Goal: Task Accomplishment & Management: Use online tool/utility

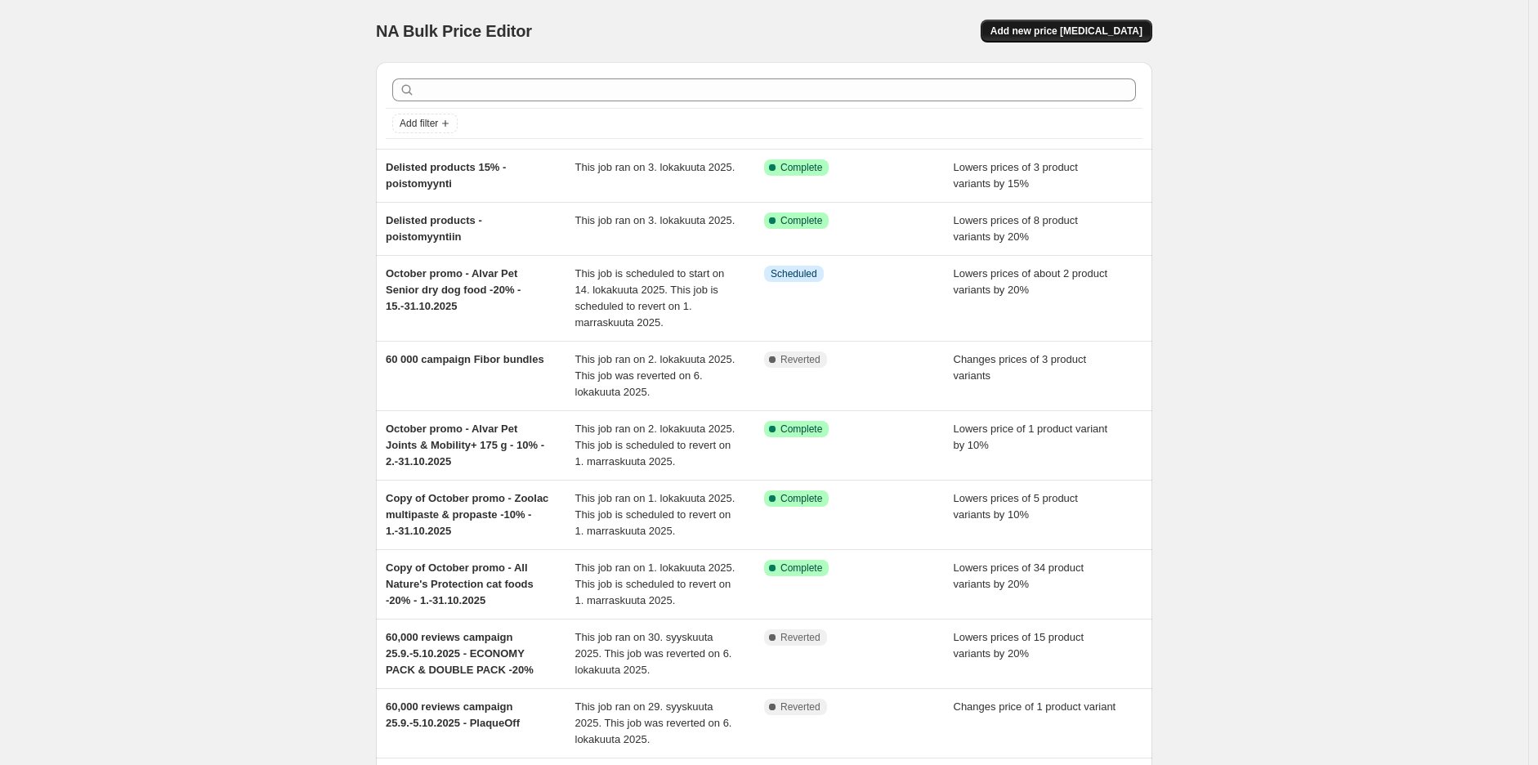
click at [1135, 25] on span "Add new price [MEDICAL_DATA]" at bounding box center [1067, 31] width 152 height 13
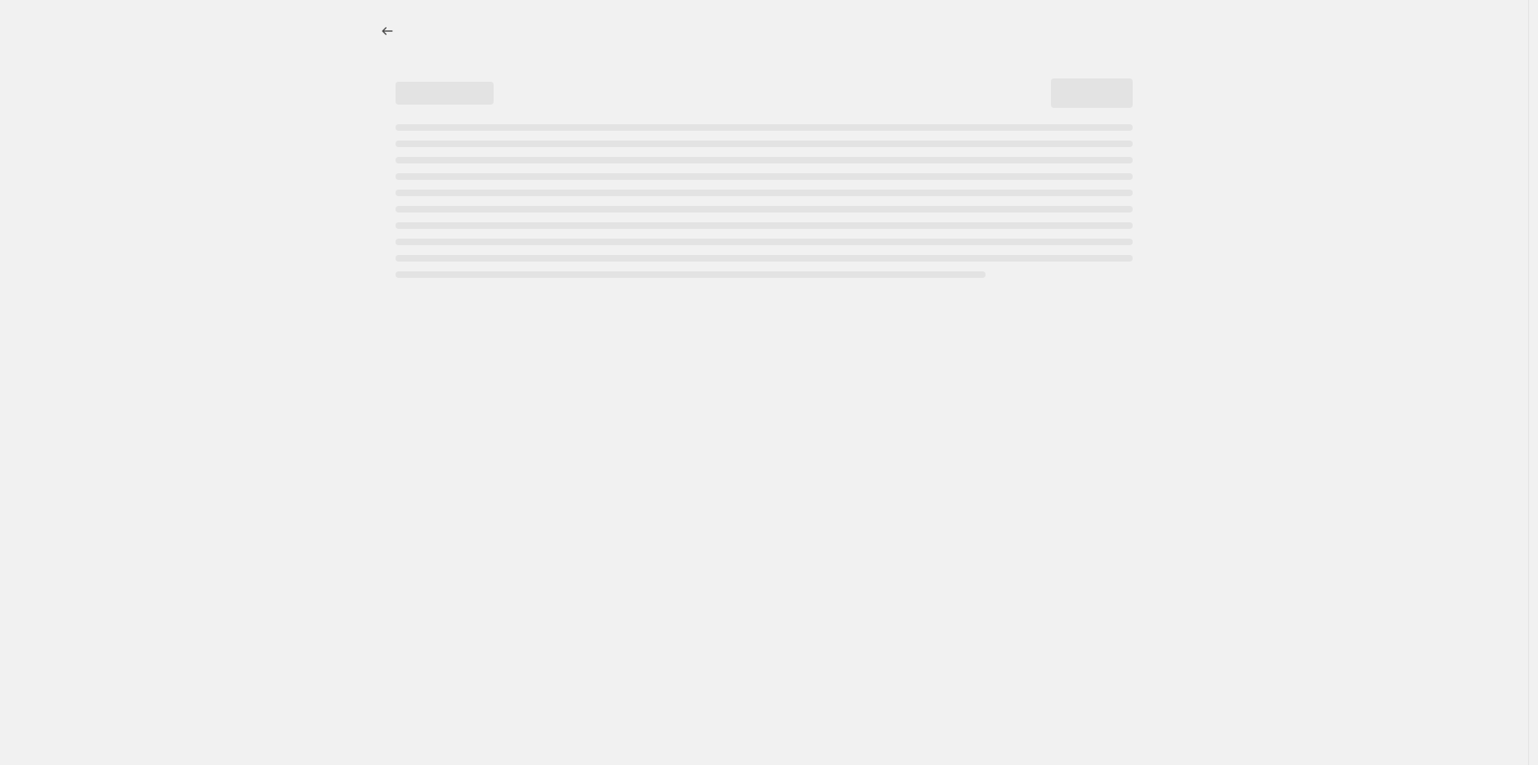
select select "percentage"
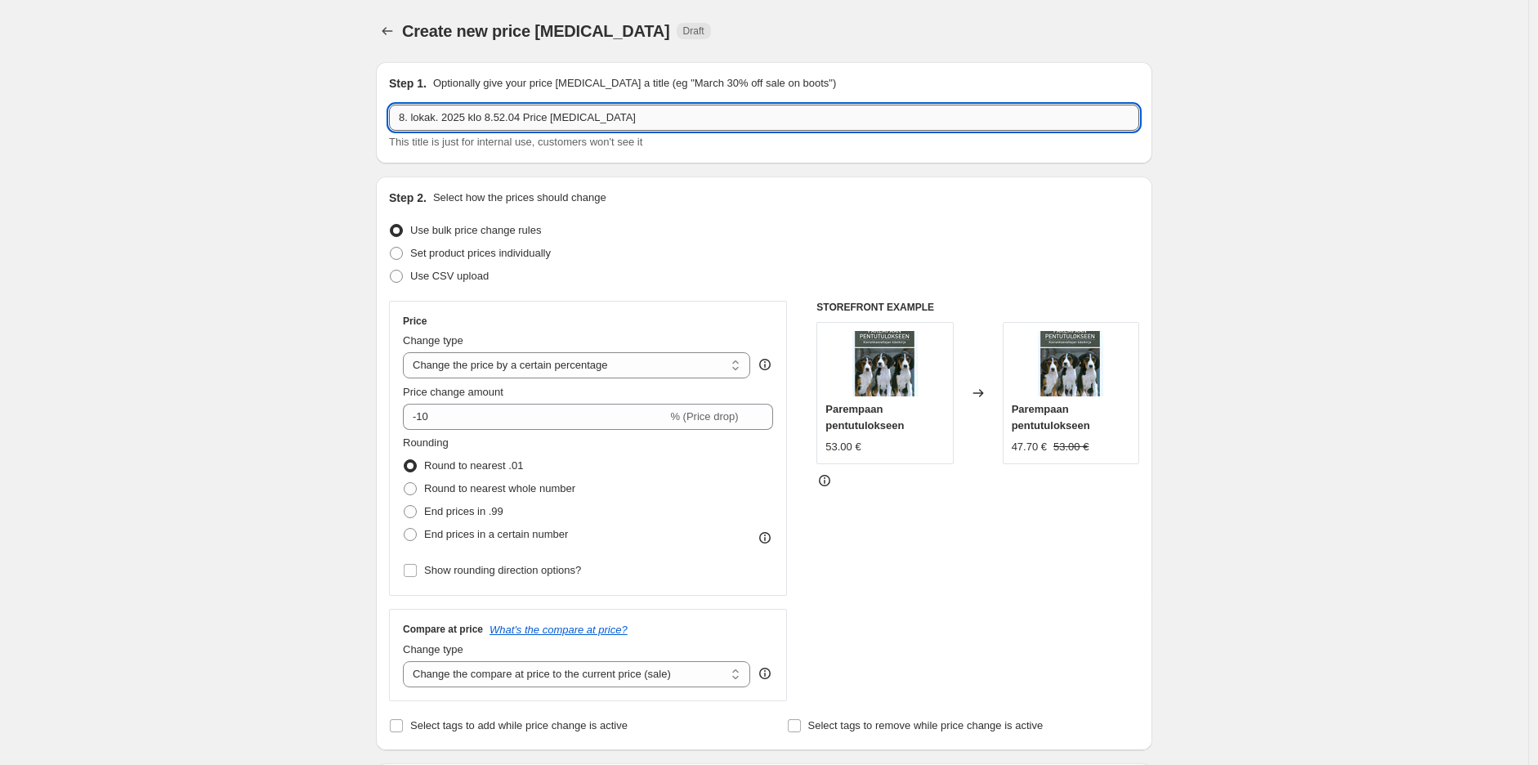
click at [569, 113] on input "8. lokak. 2025 klo 8.52.04 Price [MEDICAL_DATA]" at bounding box center [764, 118] width 750 height 26
click at [691, 123] on input "October promo - Alvar Pet Joints & Mobility+ 175 g - 10% - 2.-31.10.2025" at bounding box center [764, 118] width 750 height 26
drag, startPoint x: 678, startPoint y: 118, endPoint x: 488, endPoint y: 126, distance: 190.6
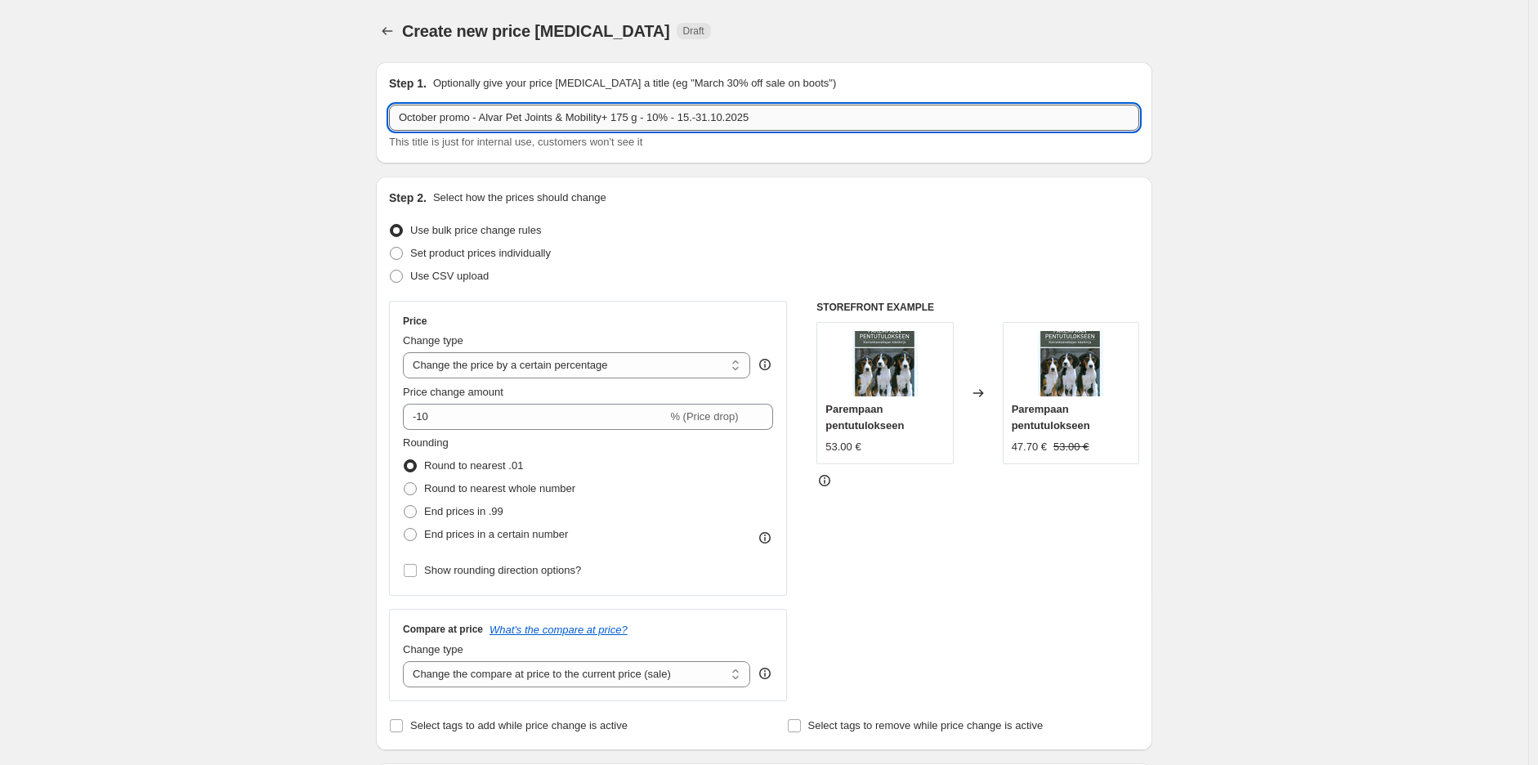
click at [488, 126] on input "October promo - Alvar Pet Joints & Mobility+ 175 g - 10% - 15.-31.10.2025" at bounding box center [764, 118] width 750 height 26
drag, startPoint x: 484, startPoint y: 116, endPoint x: 503, endPoint y: 123, distance: 20.2
click at [484, 116] on input "October promo - Ziwipeak -50% - 15.-31.10.2025" at bounding box center [764, 118] width 750 height 26
type input "October promo - batch Ziwipeak -50% - 15.-31.10.2025"
click at [700, 115] on input "October promo - batch Ziwipeak -50% - 15.-31.10.2025" at bounding box center [764, 118] width 750 height 26
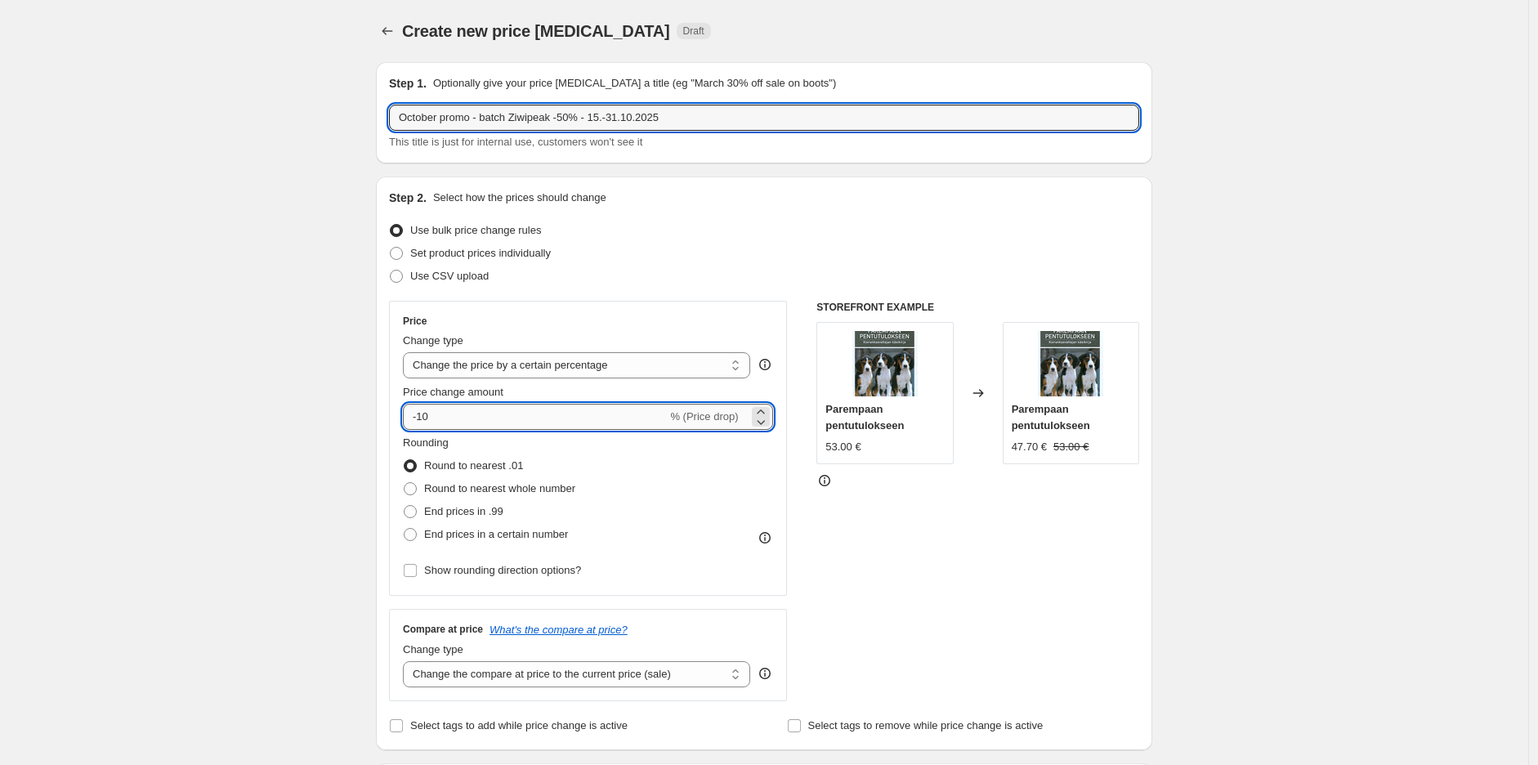
click at [592, 412] on input "-10" at bounding box center [535, 417] width 264 height 26
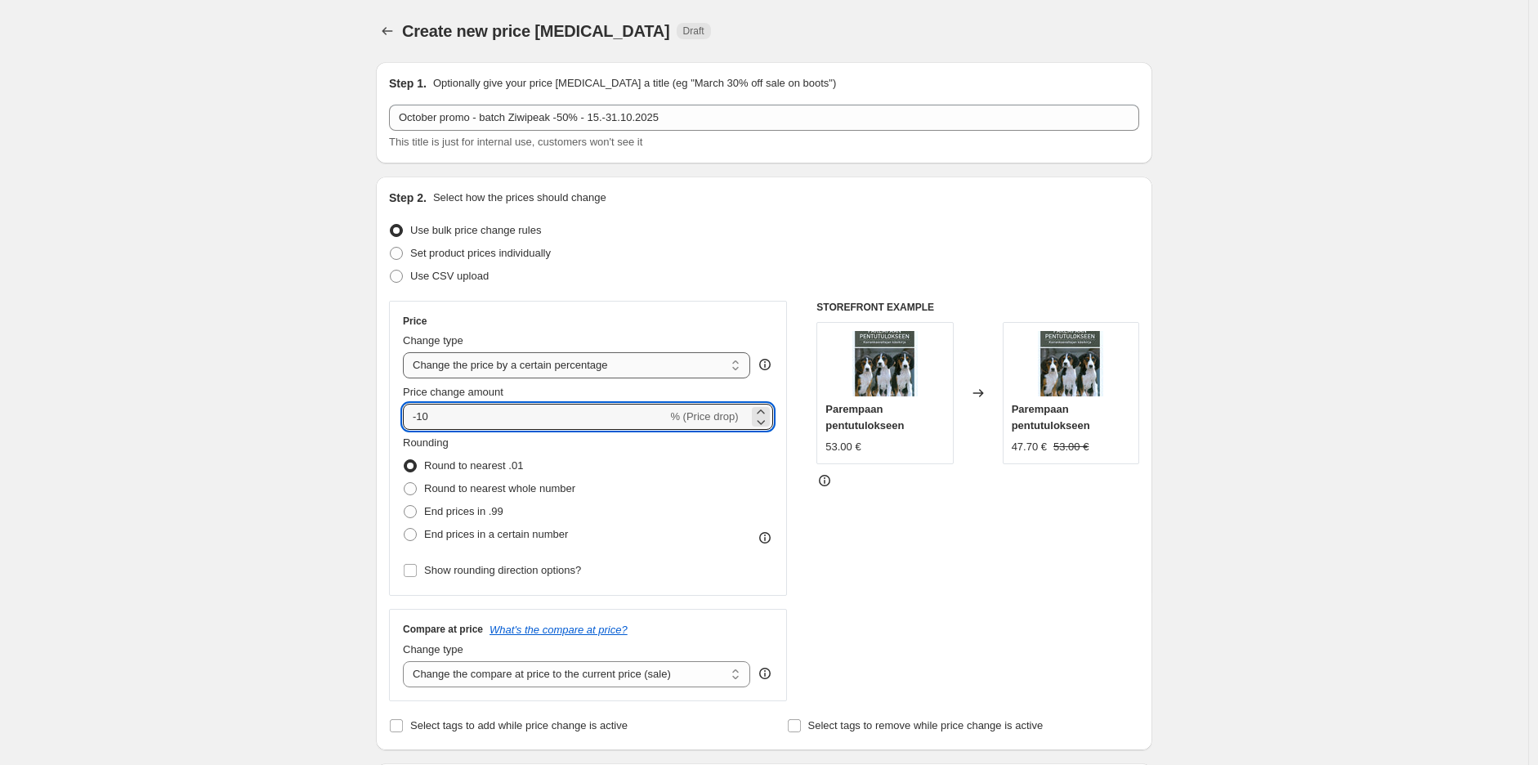
type input "-1"
type input "-50"
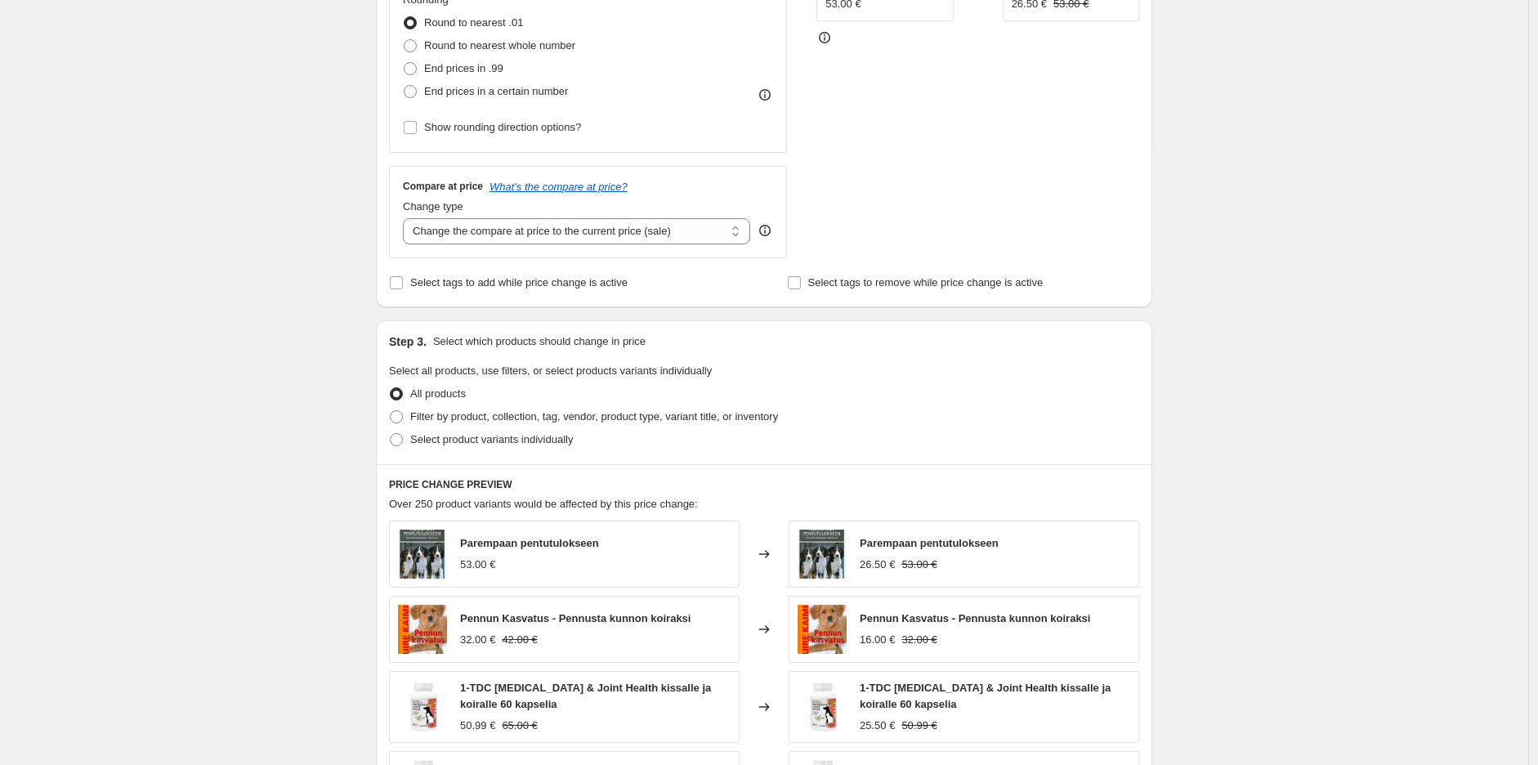
scroll to position [454, 0]
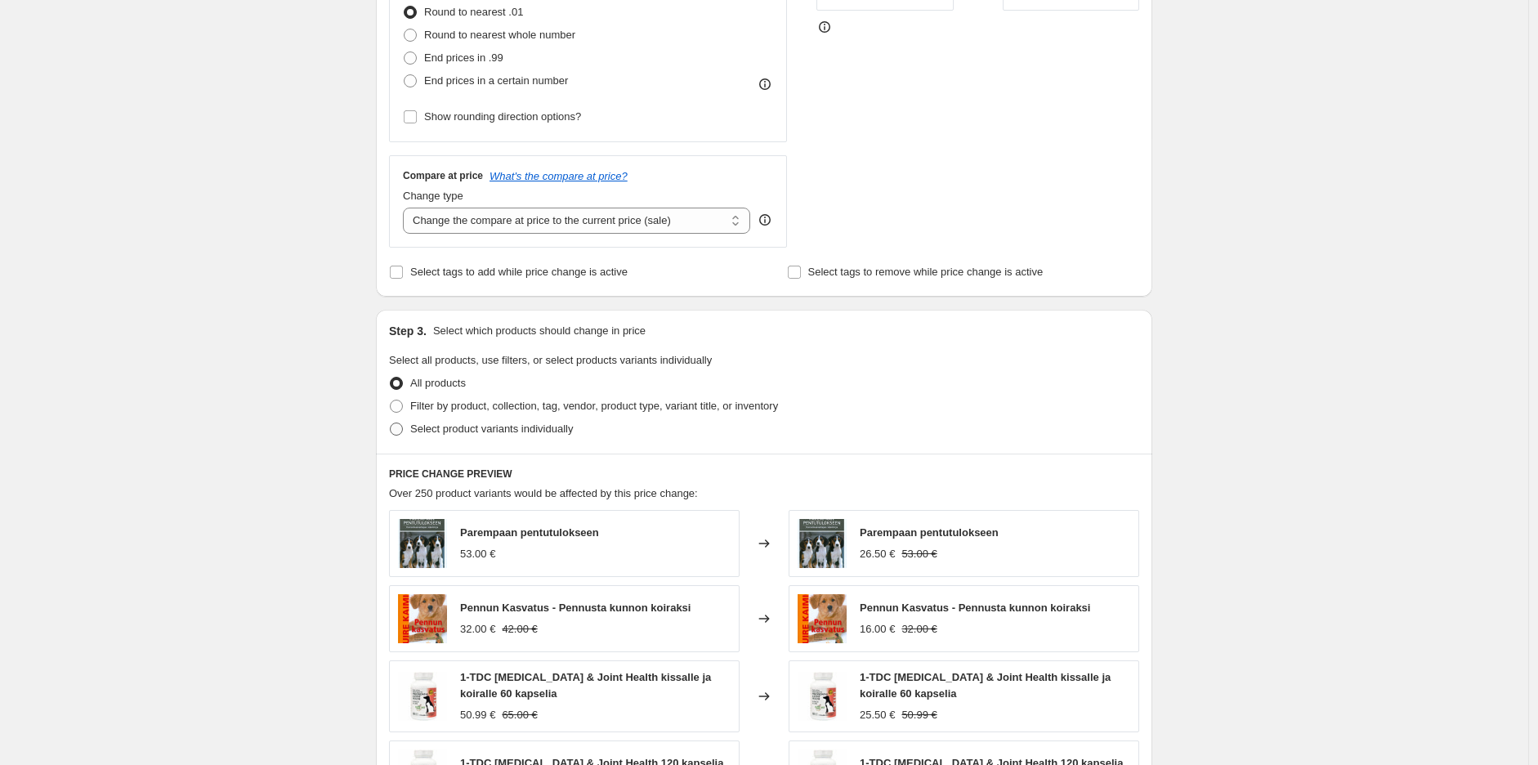
click at [519, 429] on span "Select product variants individually" at bounding box center [491, 429] width 163 height 12
click at [391, 423] on input "Select product variants individually" at bounding box center [390, 423] width 1 height 1
radio input "true"
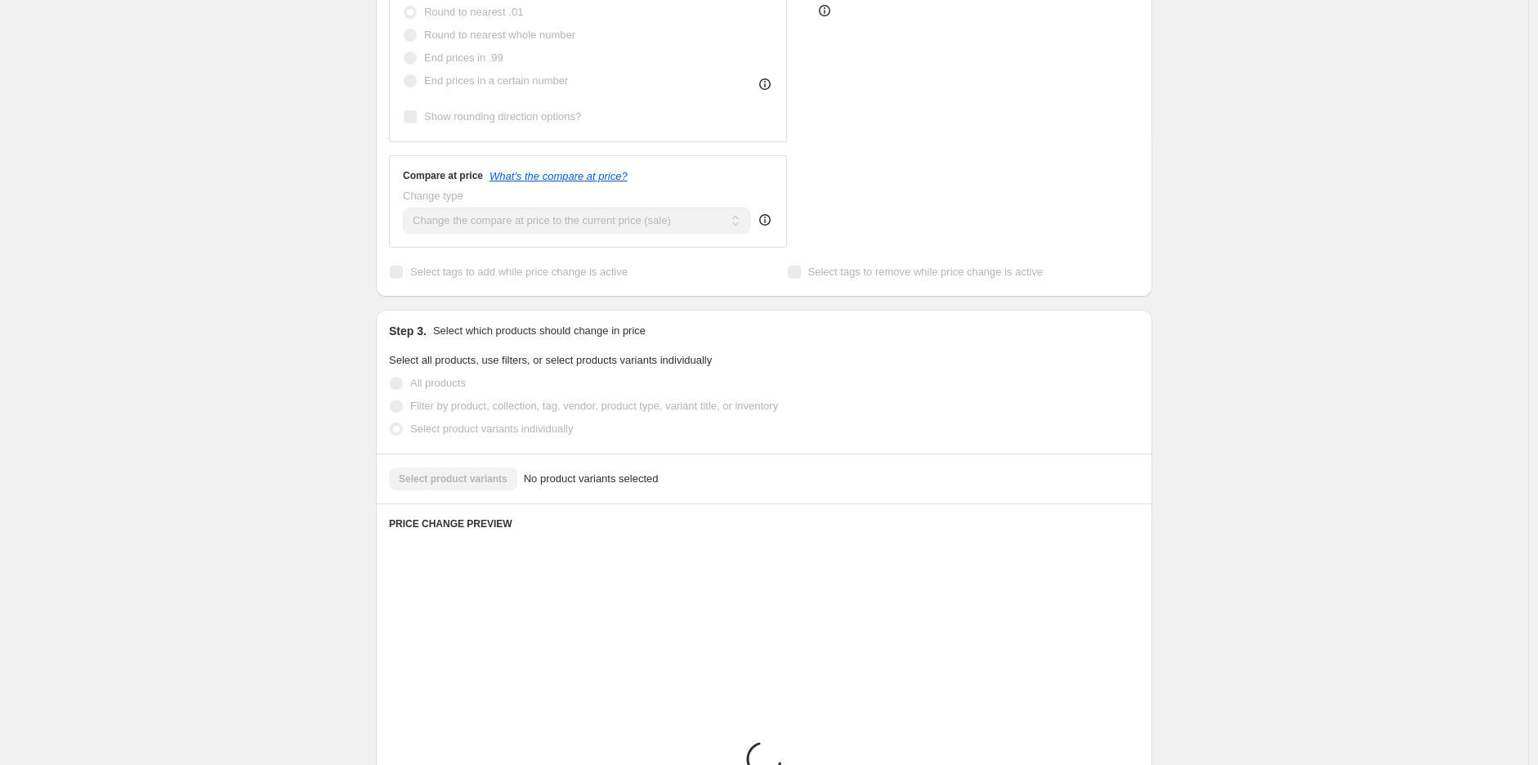
scroll to position [508, 0]
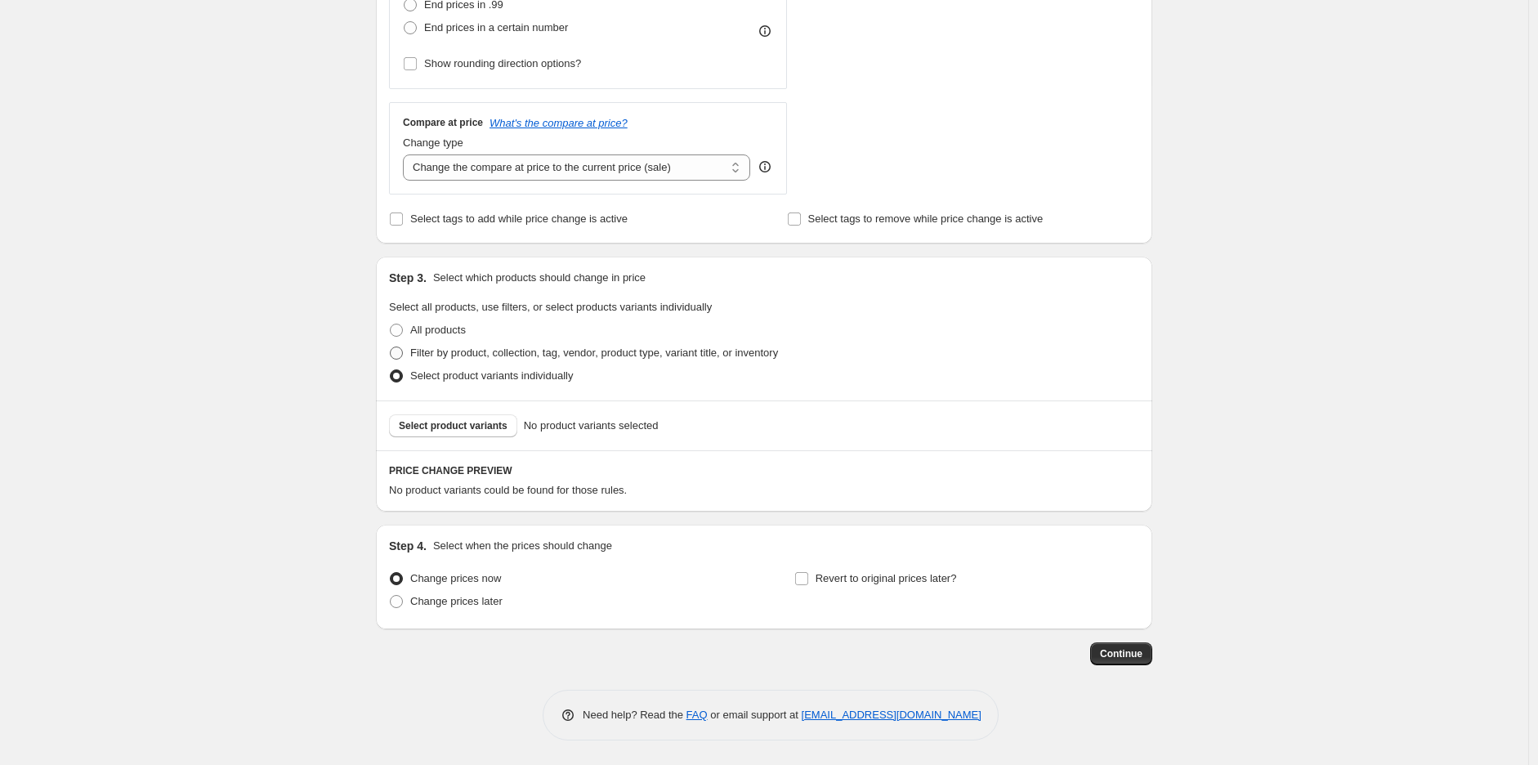
click at [486, 359] on span "Filter by product, collection, tag, vendor, product type, variant title, or inv…" at bounding box center [594, 353] width 368 height 12
click at [391, 347] on input "Filter by product, collection, tag, vendor, product type, variant title, or inv…" at bounding box center [390, 347] width 1 height 1
radio input "true"
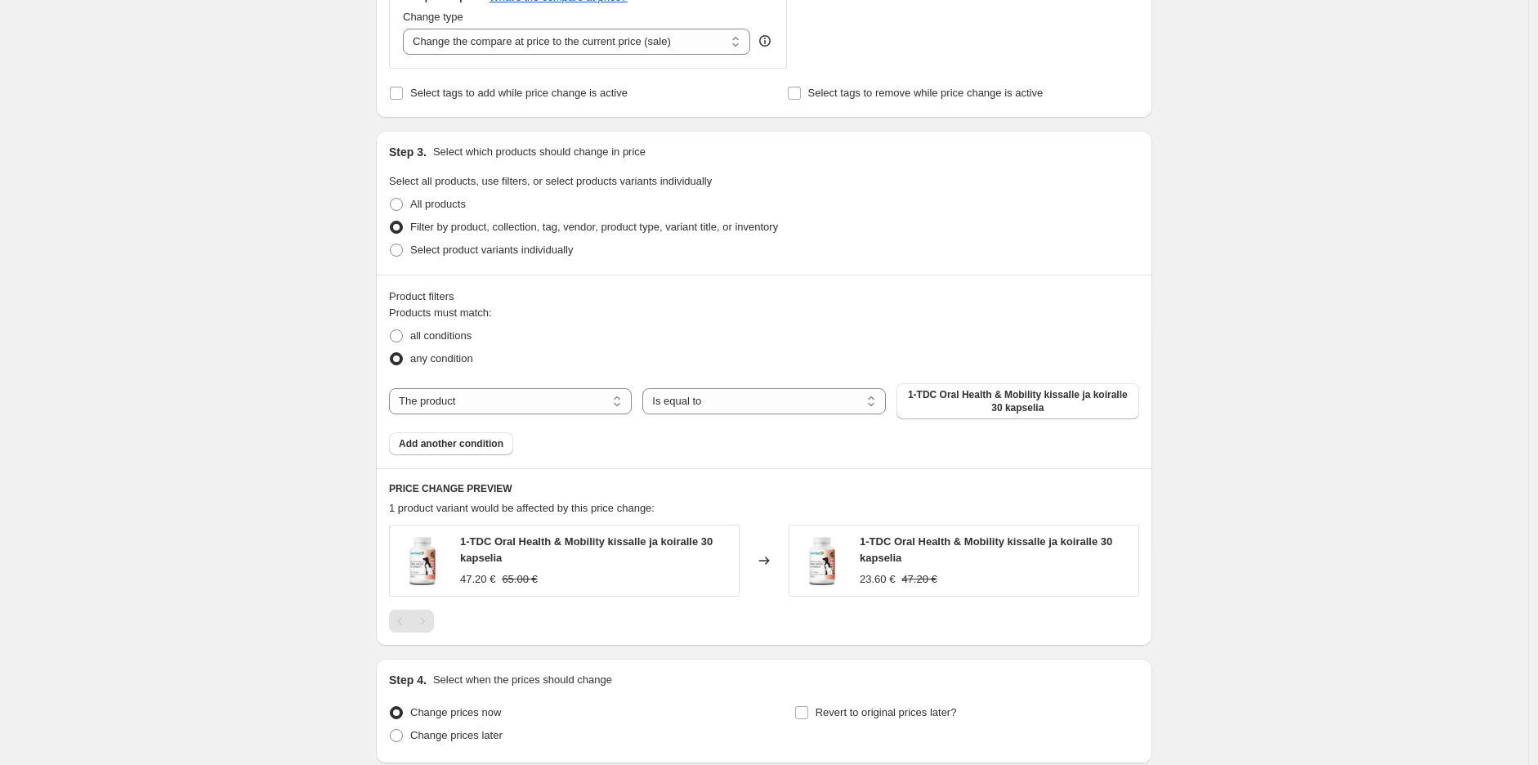
scroll to position [768, 0]
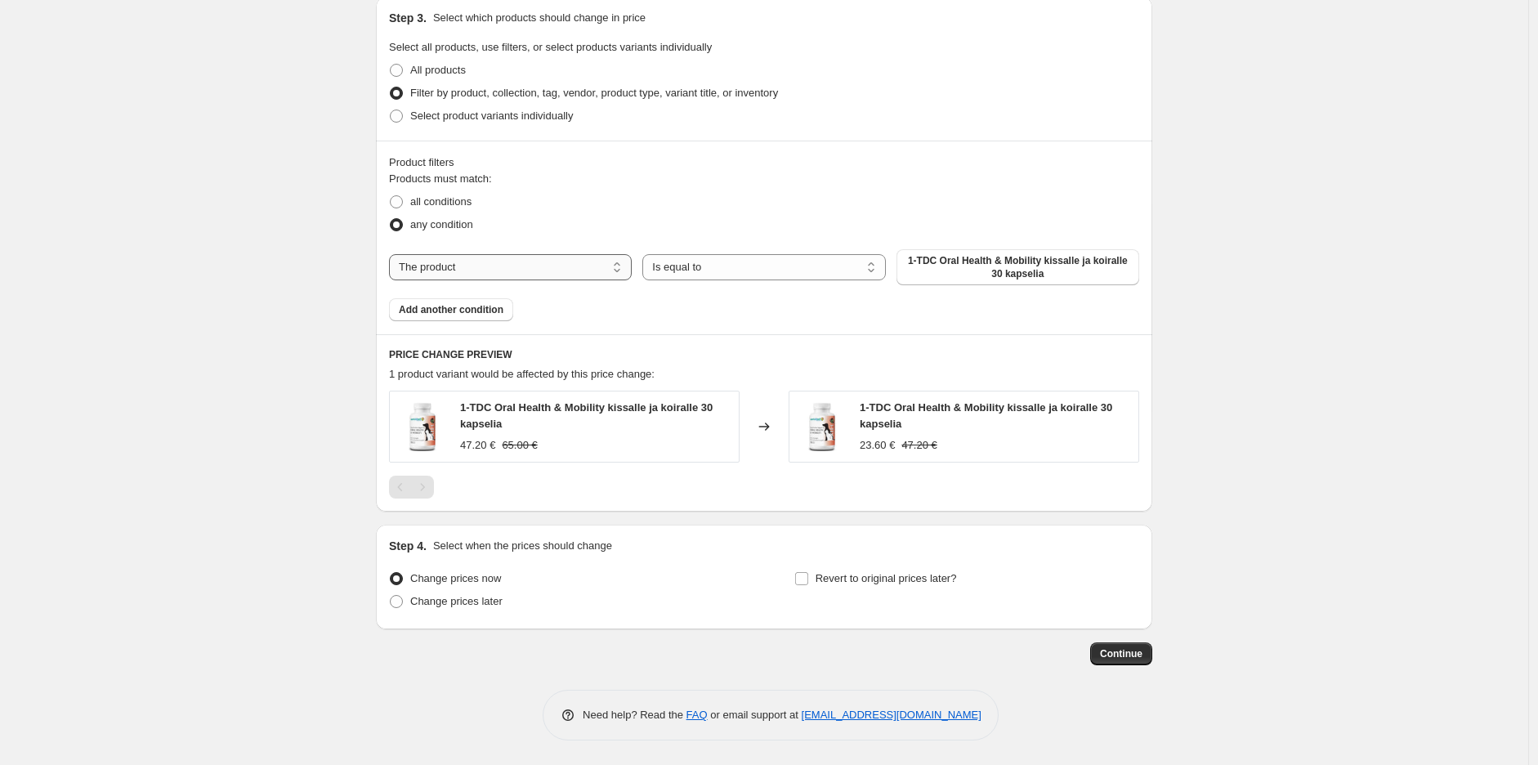
drag, startPoint x: 546, startPoint y: 268, endPoint x: 549, endPoint y: 277, distance: 9.6
click at [546, 268] on select "The product The product's collection The product's tag The product's vendor The…" at bounding box center [510, 267] width 243 height 26
select select "collection"
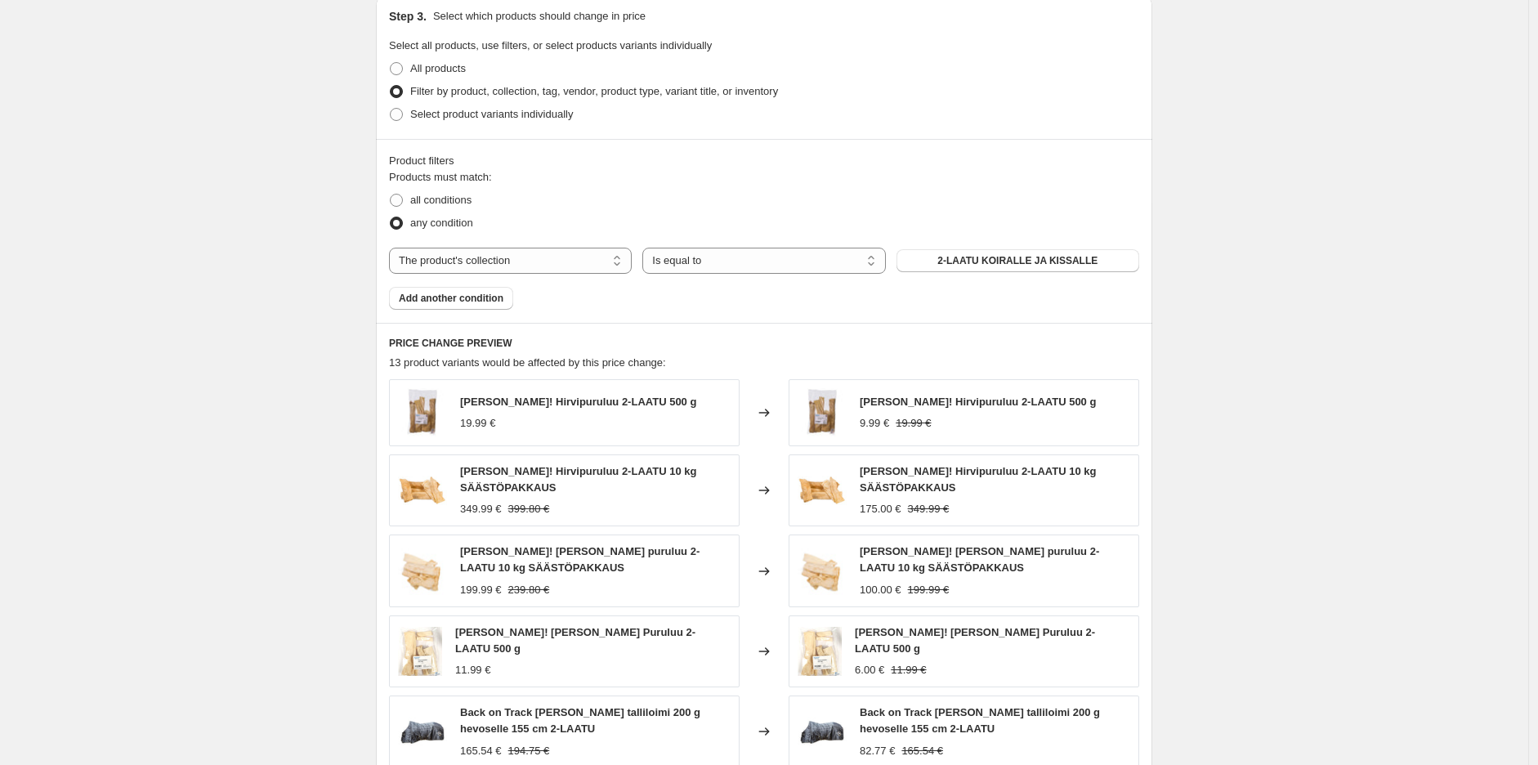
click at [992, 263] on span "2-LAATU KOIRALLE JA KISSALLE" at bounding box center [1018, 260] width 160 height 13
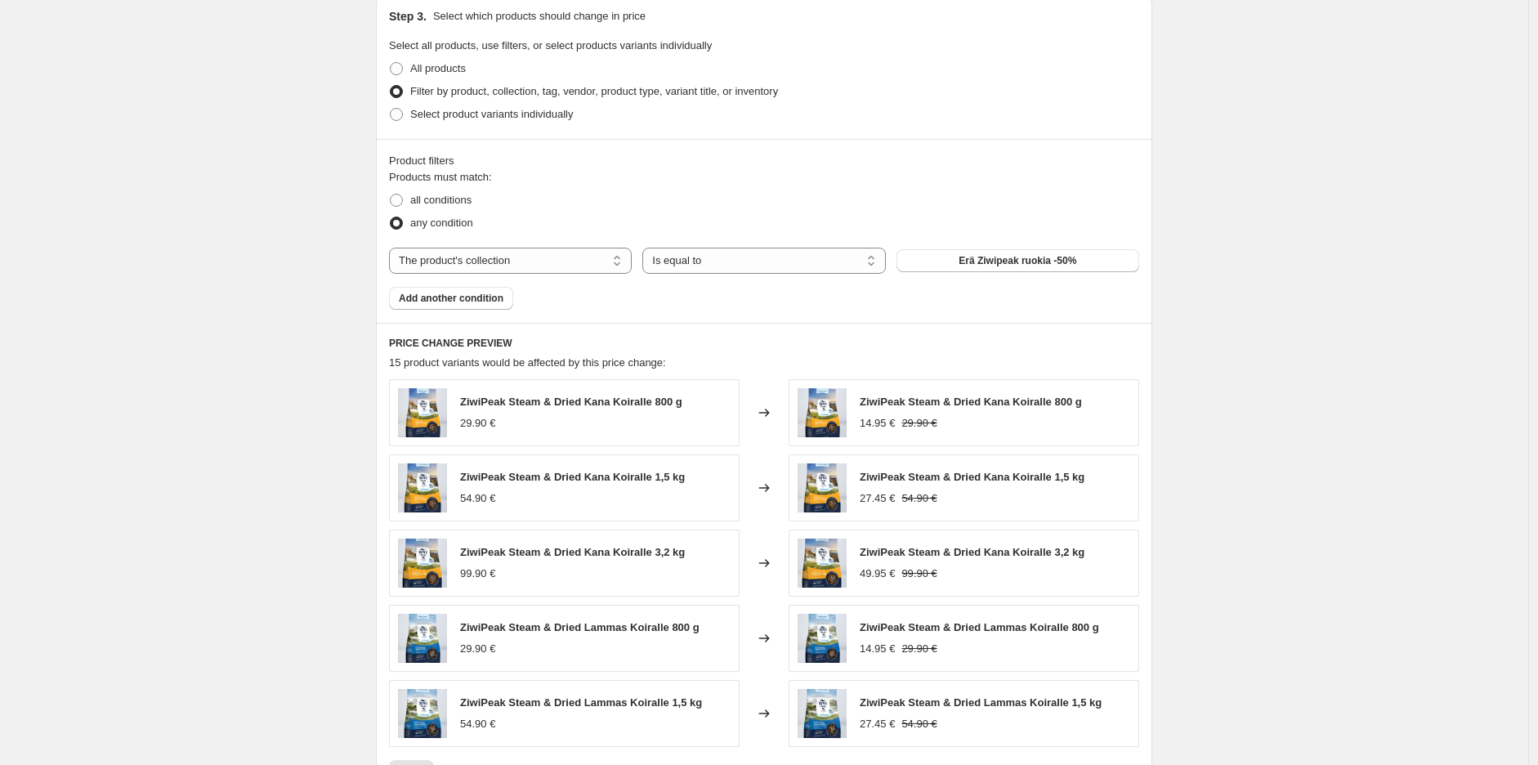
click at [1273, 342] on div "Create new price [MEDICAL_DATA]. This page is ready Create new price [MEDICAL_D…" at bounding box center [764, 141] width 1529 height 1818
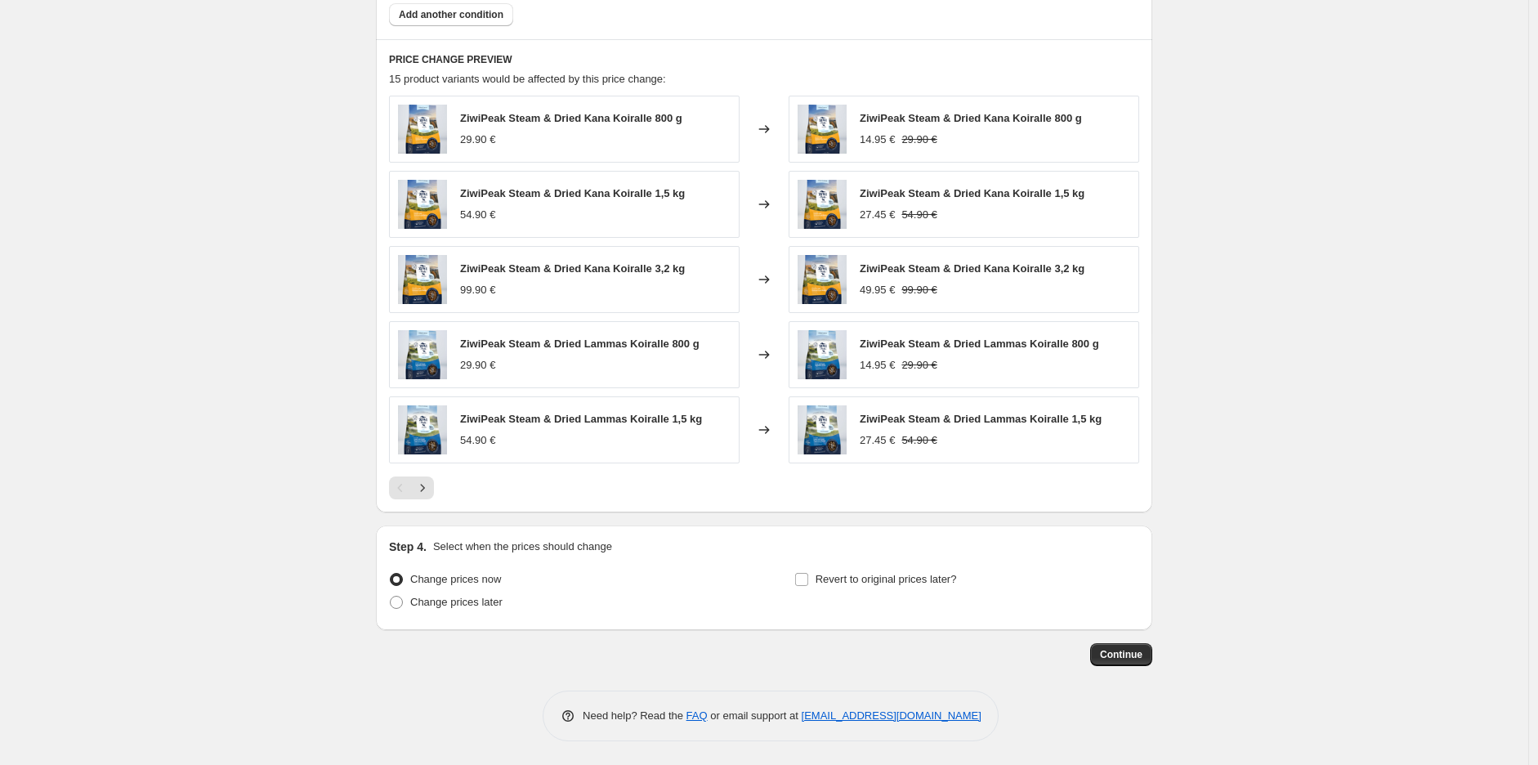
scroll to position [1054, 0]
click at [472, 597] on span "Change prices later" at bounding box center [456, 601] width 92 height 12
click at [391, 596] on input "Change prices later" at bounding box center [390, 595] width 1 height 1
radio input "true"
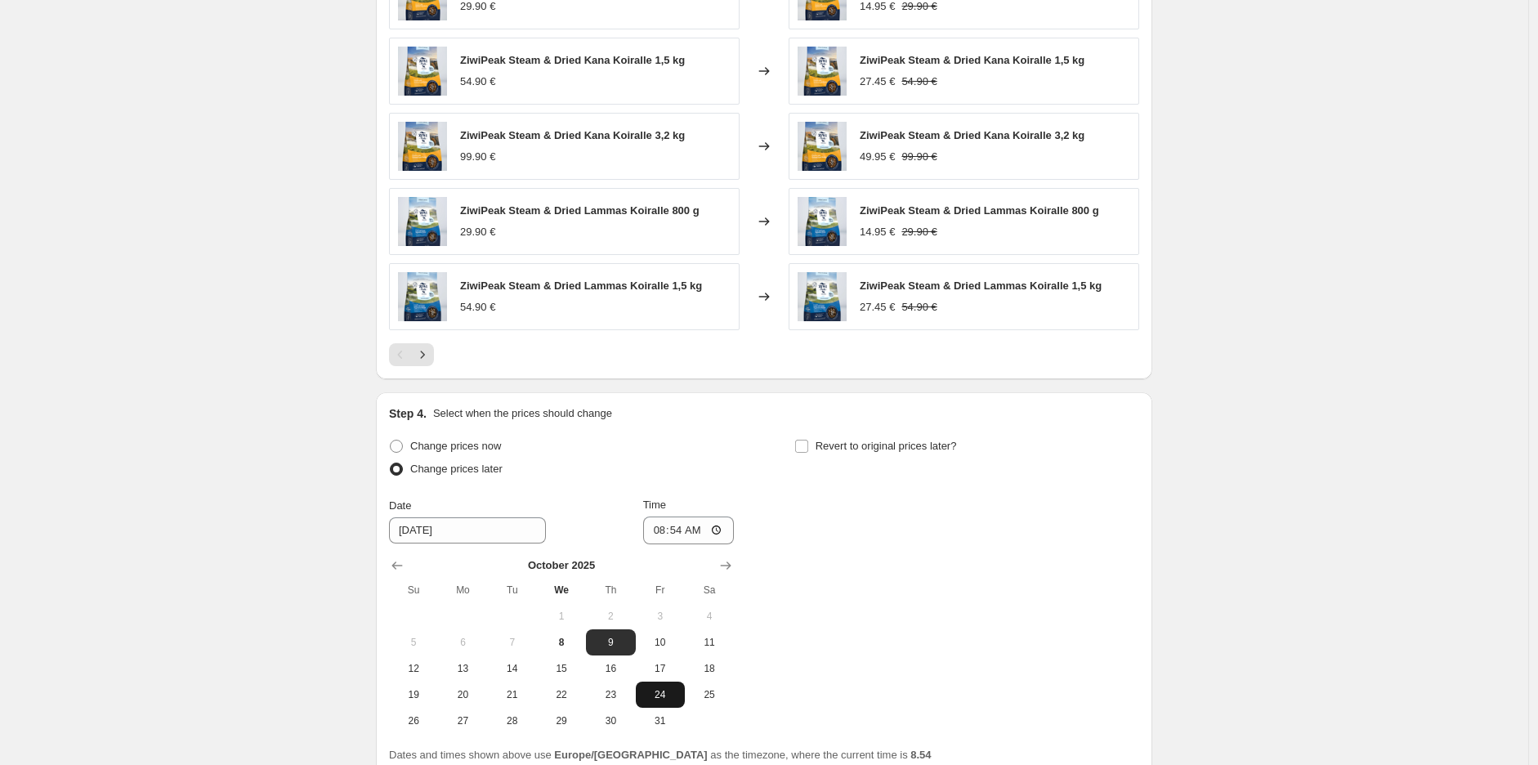
scroll to position [1334, 0]
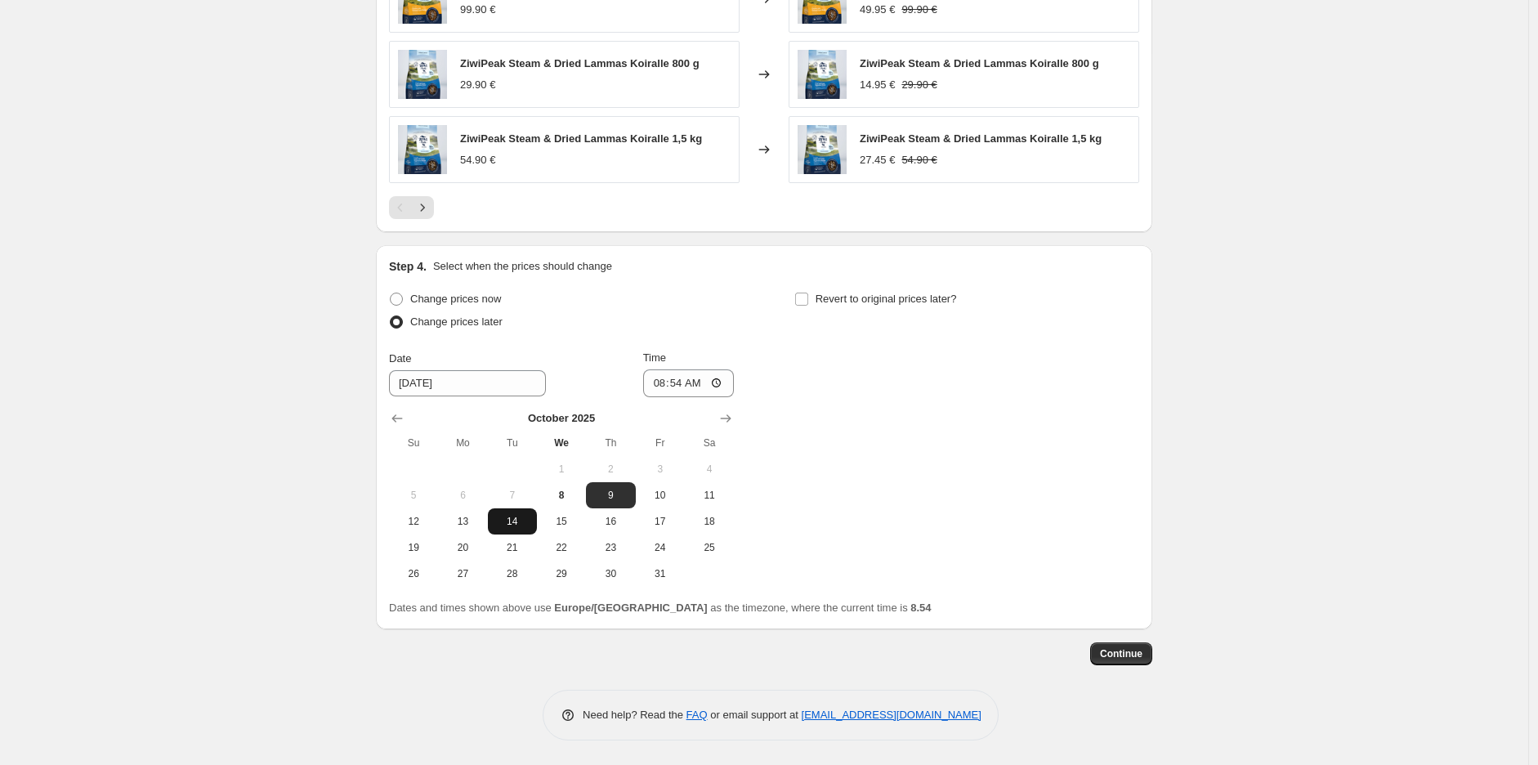
click at [525, 526] on span "14" at bounding box center [513, 521] width 36 height 13
type input "[DATE]"
click at [685, 385] on input "08:54" at bounding box center [689, 383] width 92 height 28
type input "23:50"
click at [969, 367] on div "Change prices now Change prices later Date [DATE] Time 23:50 [DATE] Su Mo Tu We…" at bounding box center [764, 437] width 750 height 299
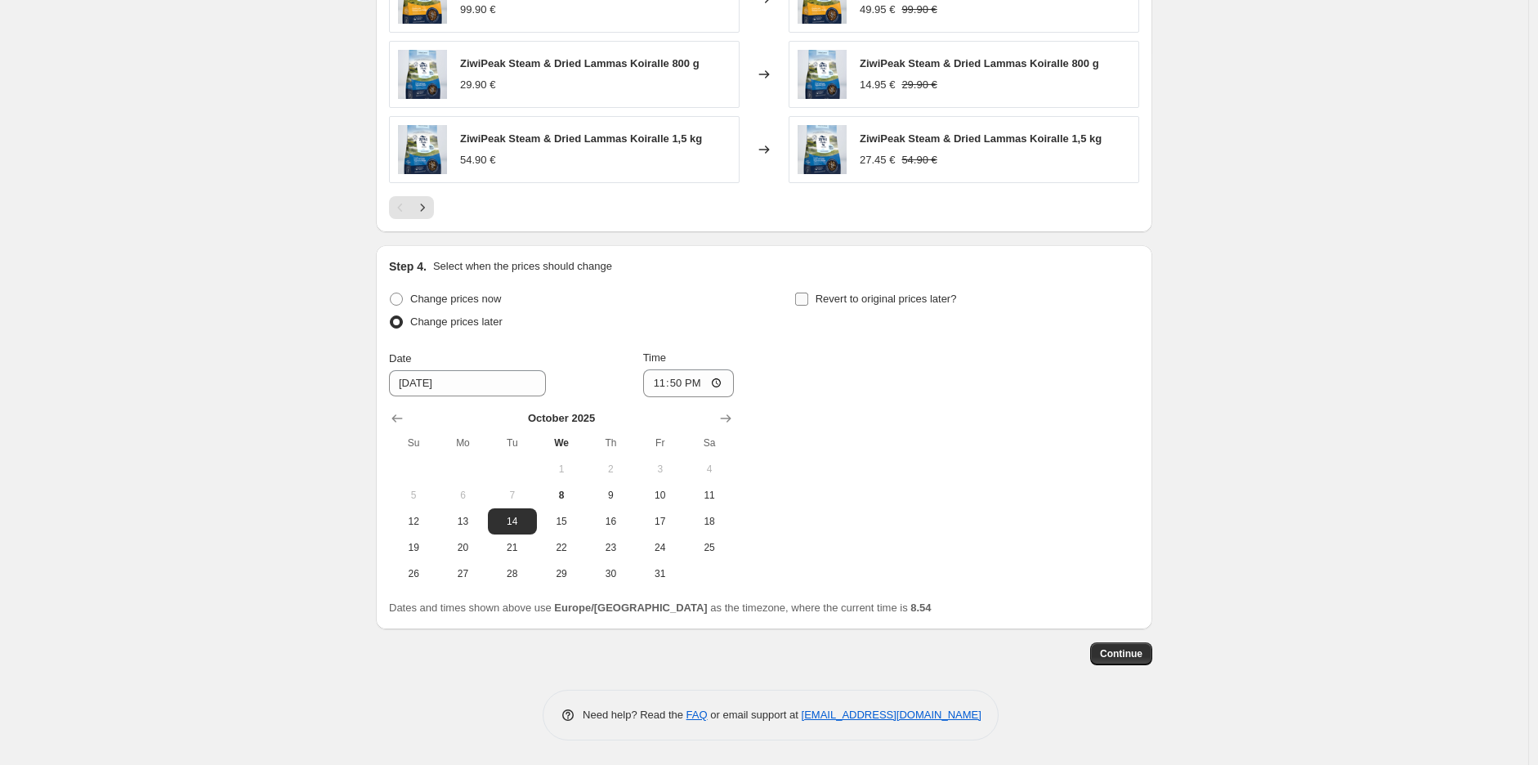
click at [859, 302] on span "Revert to original prices later?" at bounding box center [886, 299] width 141 height 12
click at [808, 302] on input "Revert to original prices later?" at bounding box center [801, 299] width 13 height 13
checkbox input "true"
click at [1133, 421] on icon "Show next month, November 2025" at bounding box center [1131, 418] width 16 height 16
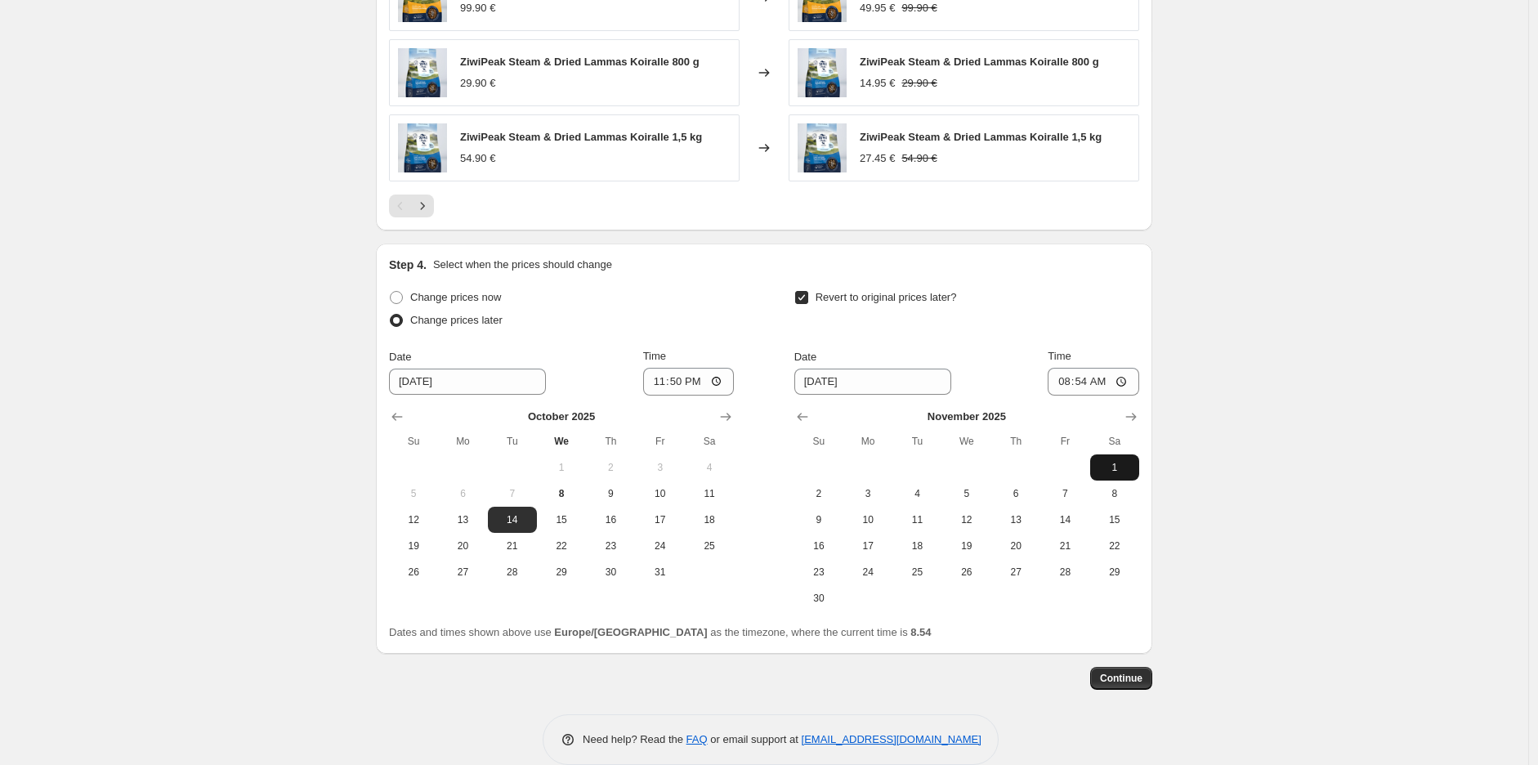
click at [1117, 464] on span "1" at bounding box center [1115, 467] width 36 height 13
type input "[DATE]"
click at [1089, 388] on input "08:54" at bounding box center [1094, 382] width 92 height 28
type input "10:00"
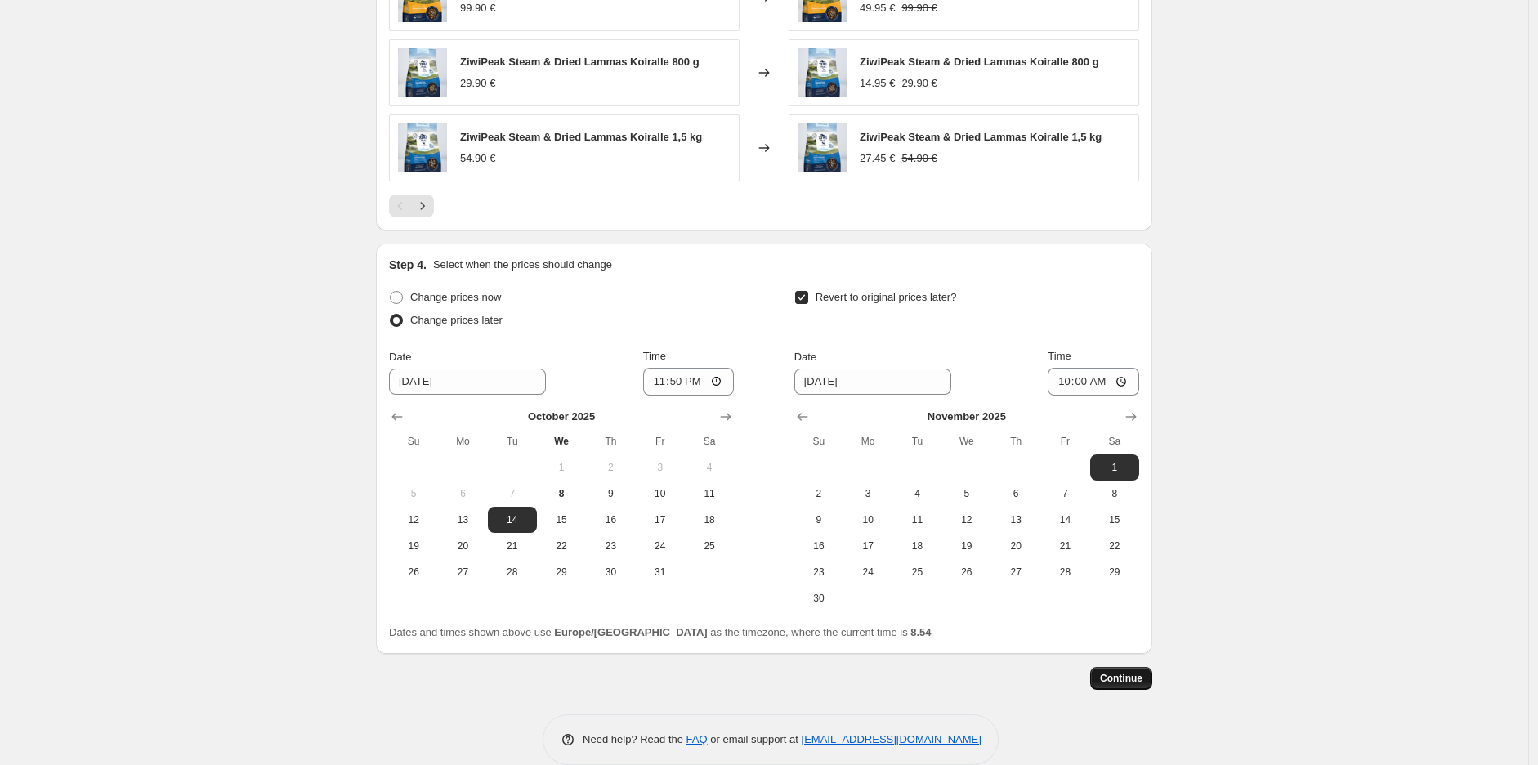
click at [1137, 680] on span "Continue" at bounding box center [1121, 678] width 43 height 13
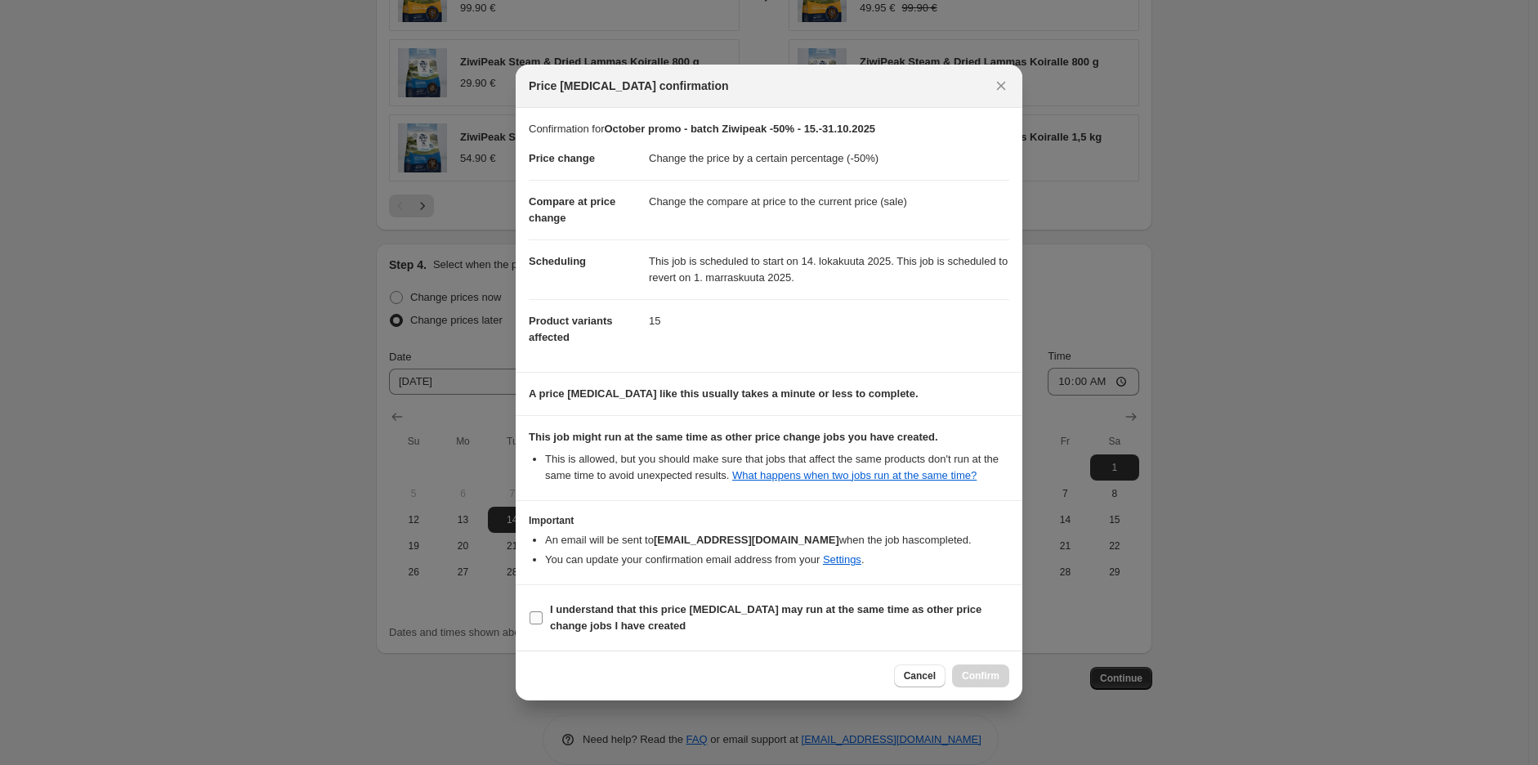
click at [647, 616] on b "I understand that this price [MEDICAL_DATA] may run at the same time as other p…" at bounding box center [766, 617] width 432 height 29
click at [543, 616] on input "I understand that this price [MEDICAL_DATA] may run at the same time as other p…" at bounding box center [536, 617] width 13 height 13
checkbox input "true"
click at [971, 670] on span "Confirm" at bounding box center [981, 675] width 38 height 13
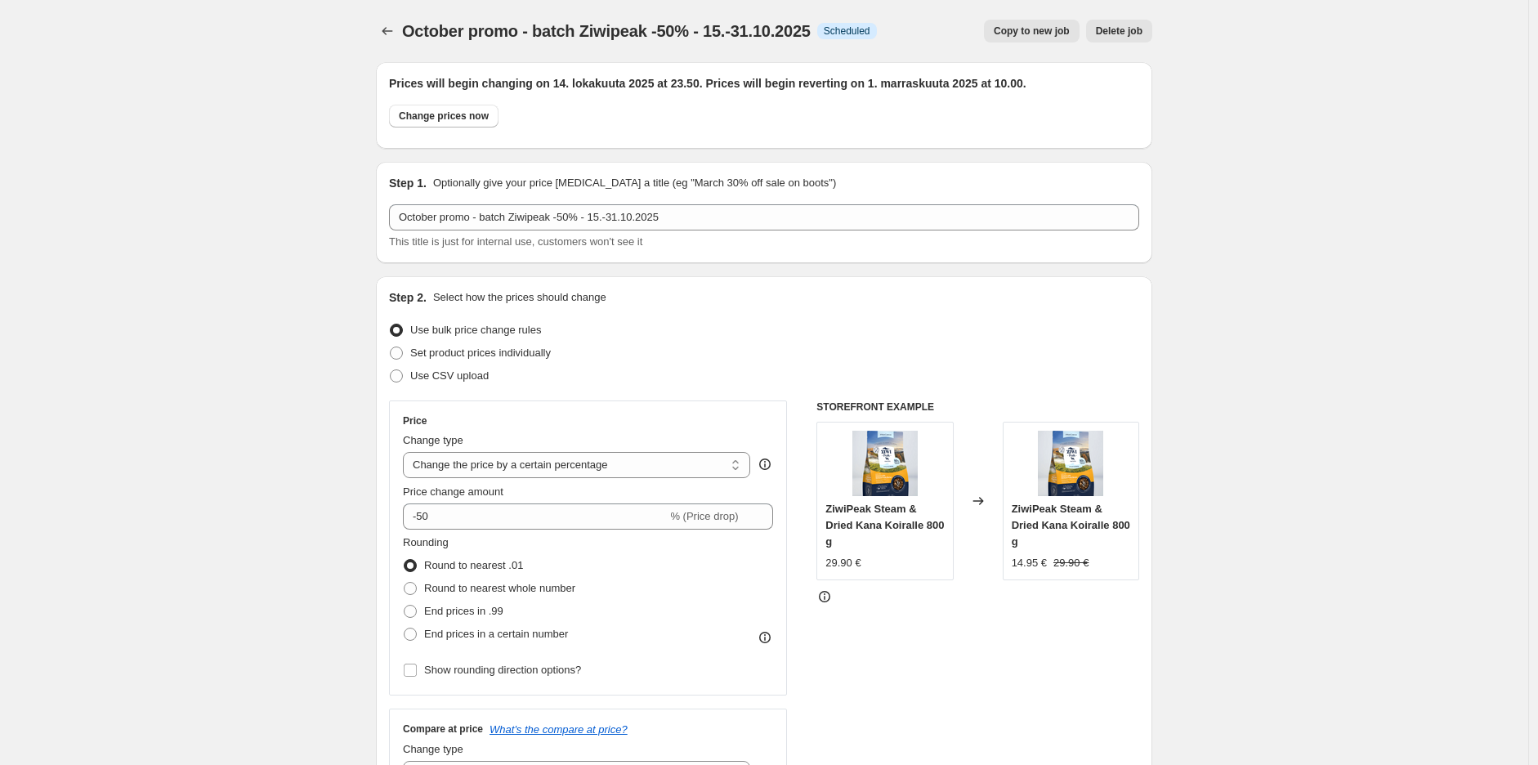
scroll to position [1334, 0]
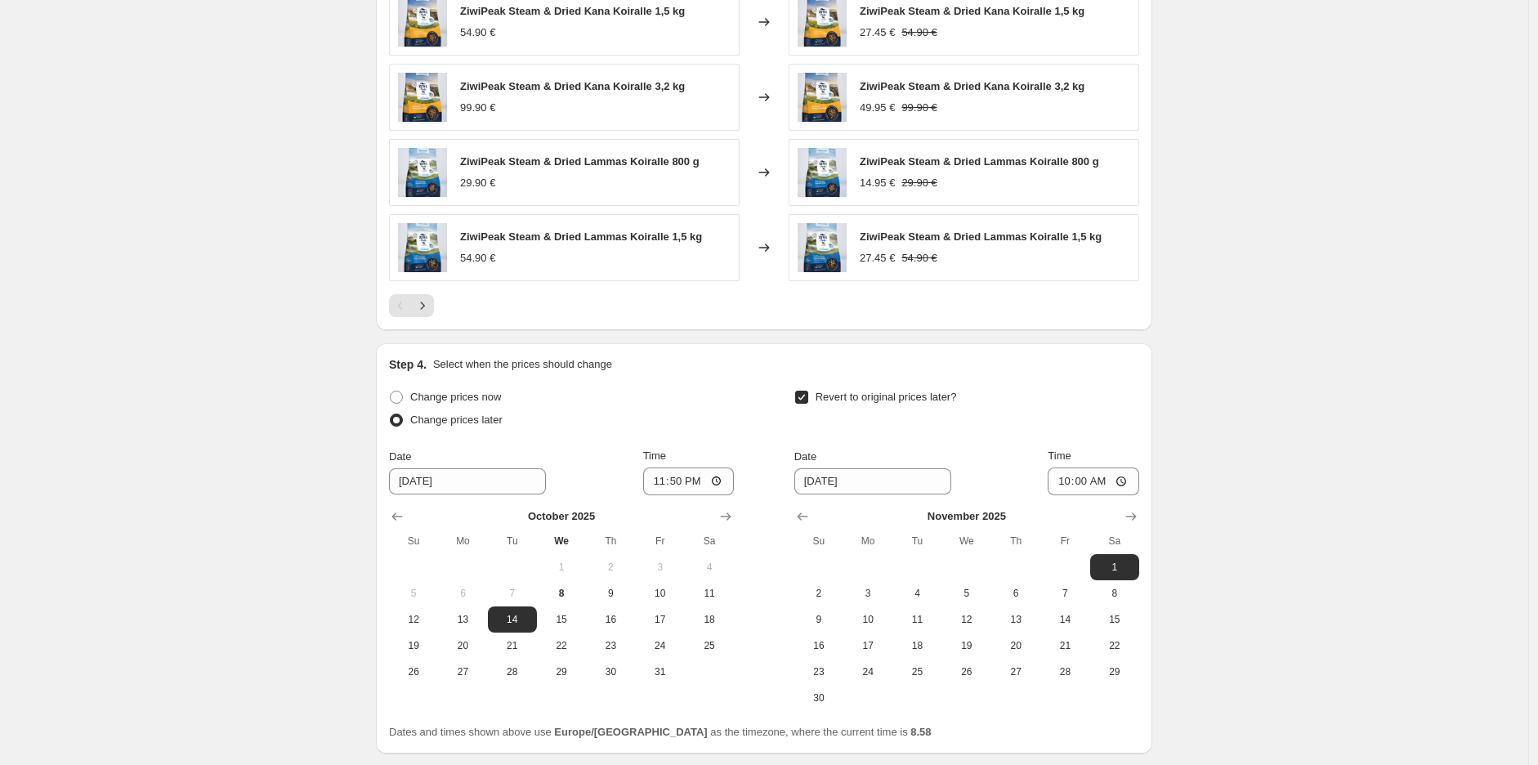
click at [1085, 484] on input "10:00" at bounding box center [1094, 482] width 92 height 28
type input "11:00"
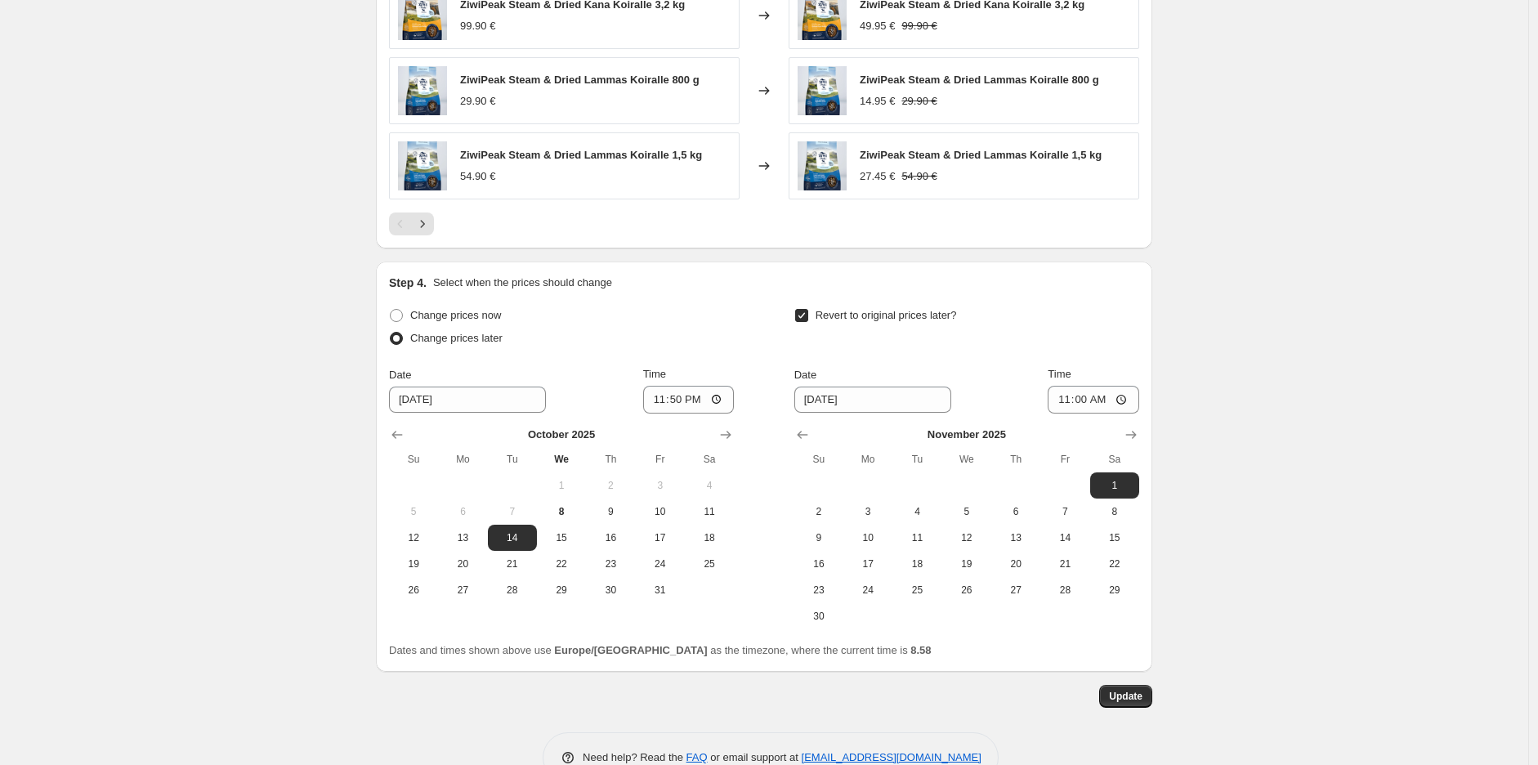
scroll to position [1460, 0]
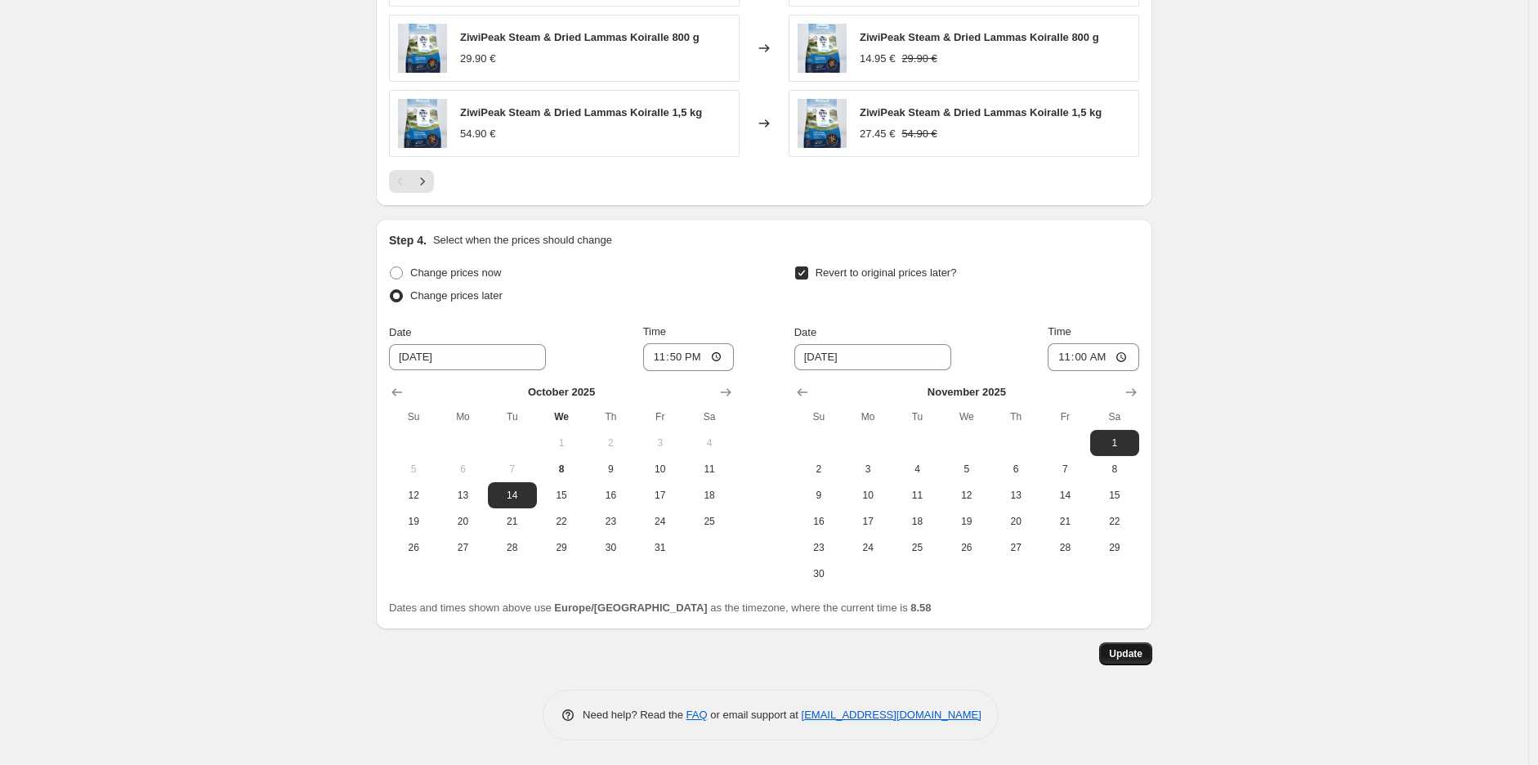
click at [1121, 648] on span "Update" at bounding box center [1126, 653] width 34 height 13
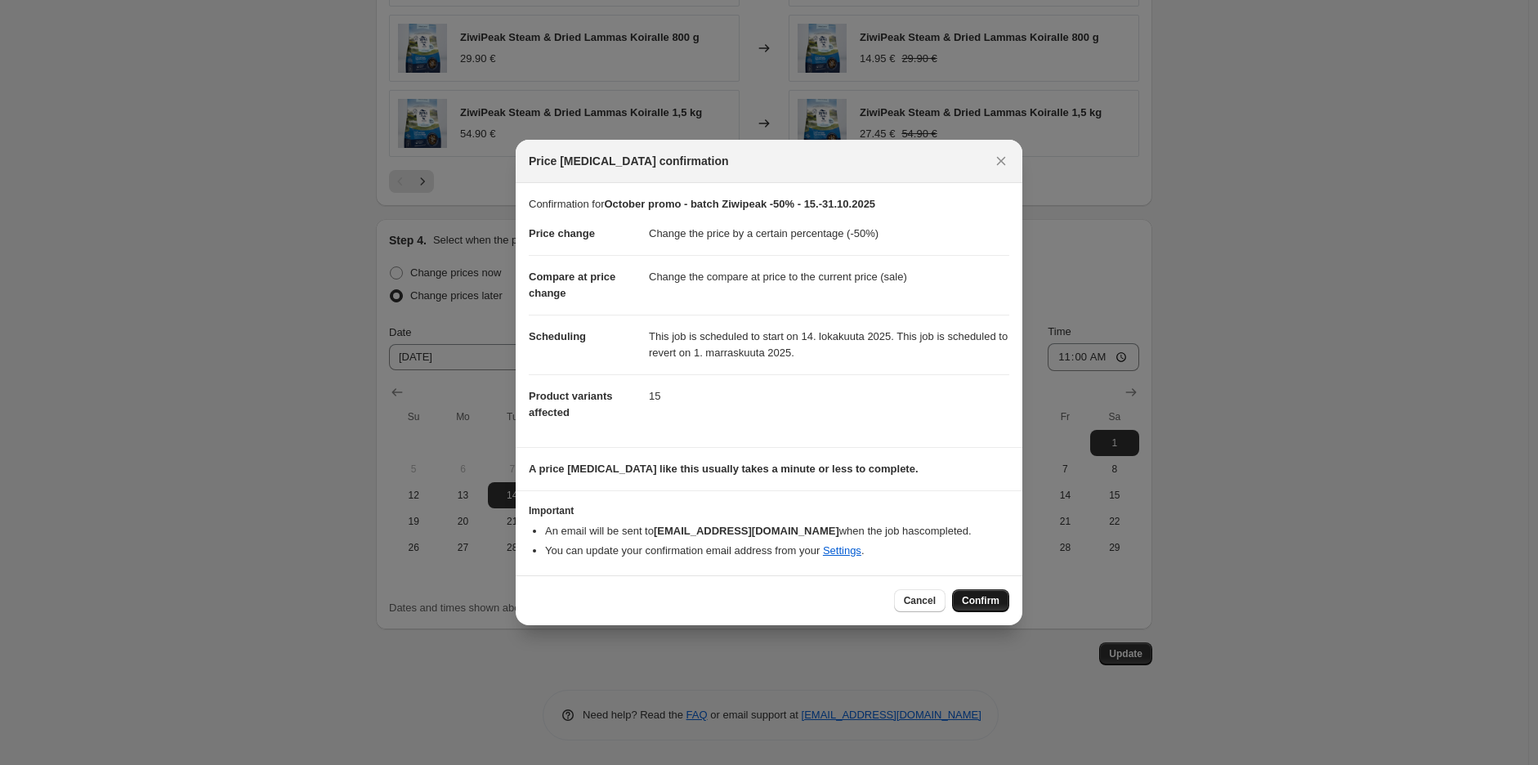
click at [983, 602] on span "Confirm" at bounding box center [981, 600] width 38 height 13
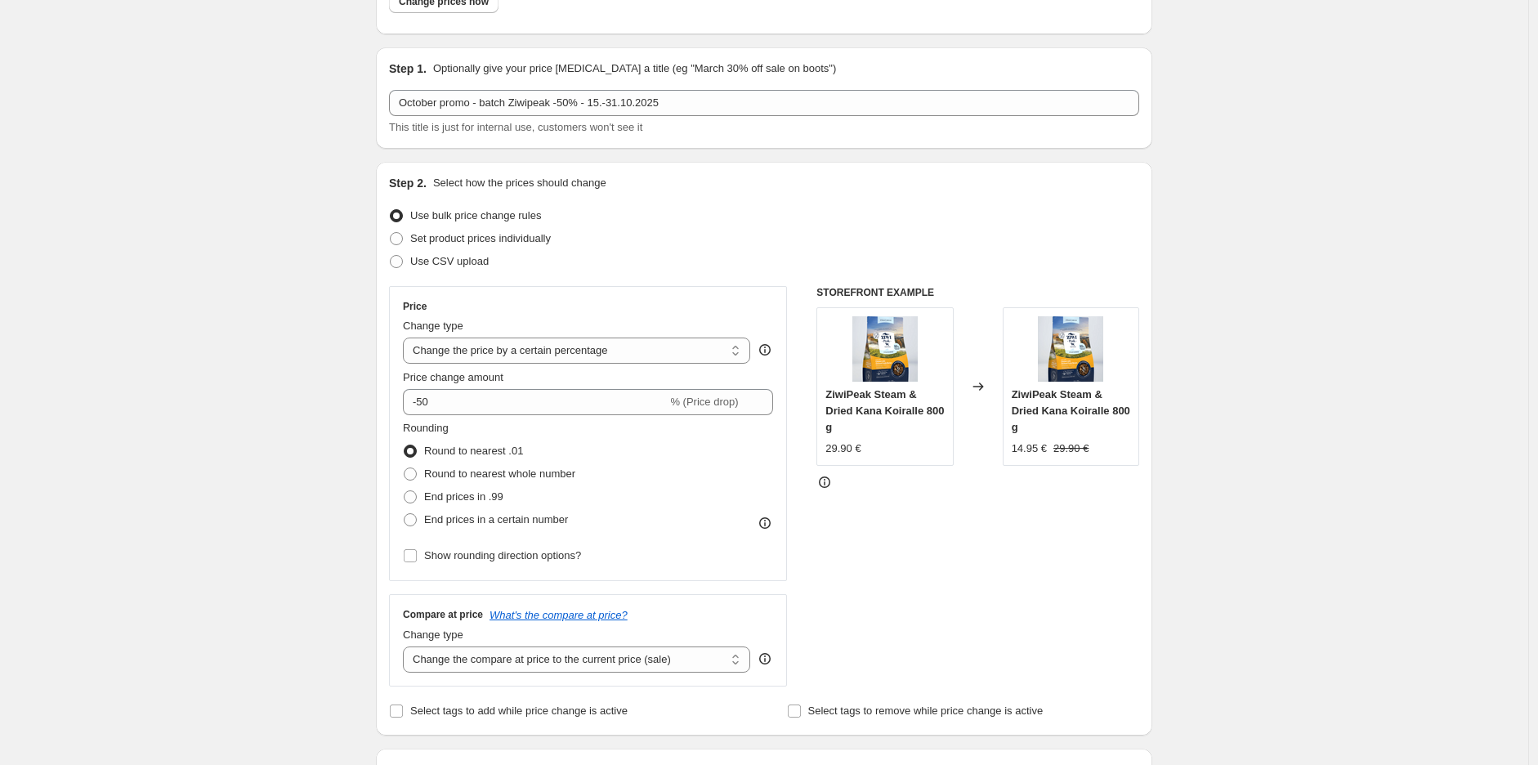
scroll to position [0, 0]
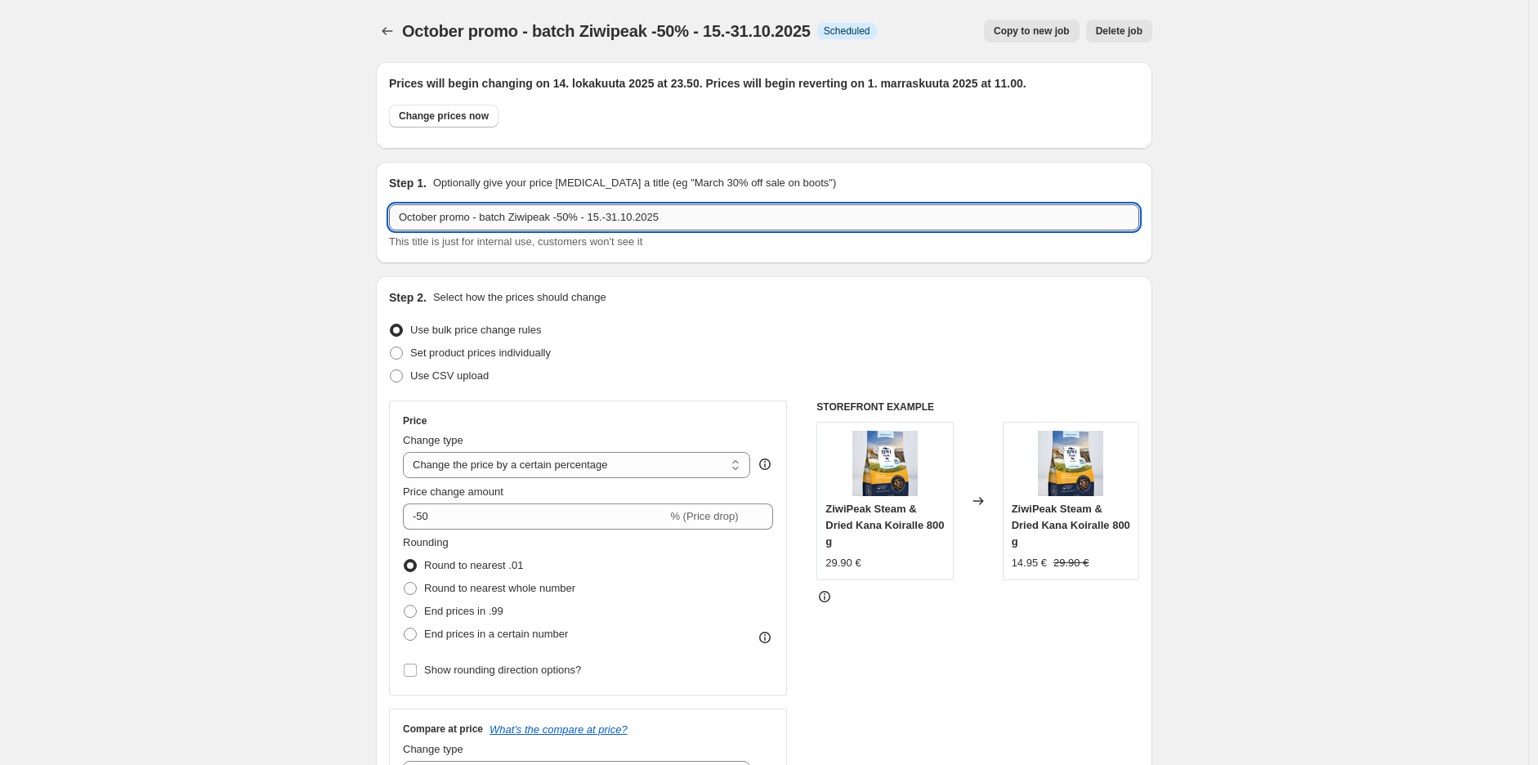
click at [887, 223] on input "October promo - batch Ziwipeak -50% - 15.-31.10.2025" at bounding box center [764, 217] width 750 height 26
